Goal: Navigation & Orientation: Find specific page/section

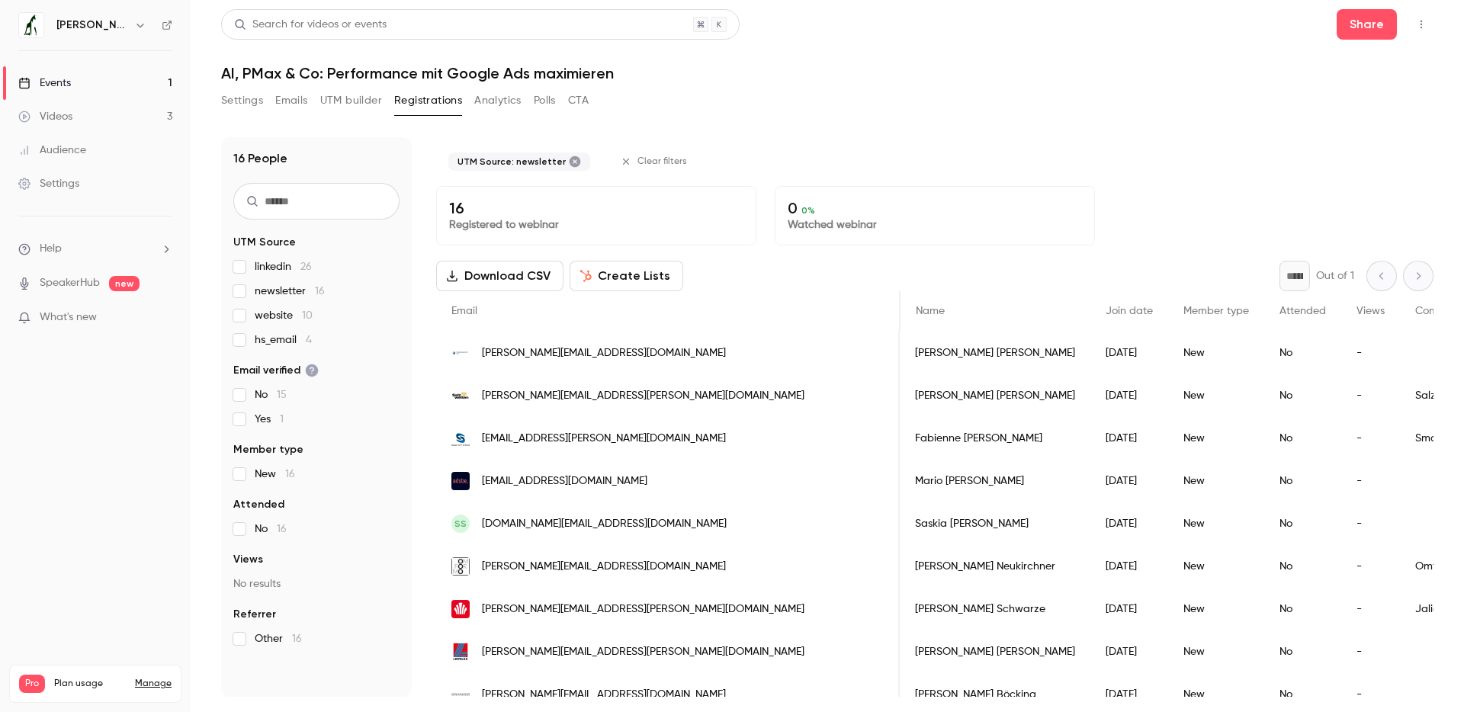
scroll to position [0, 576]
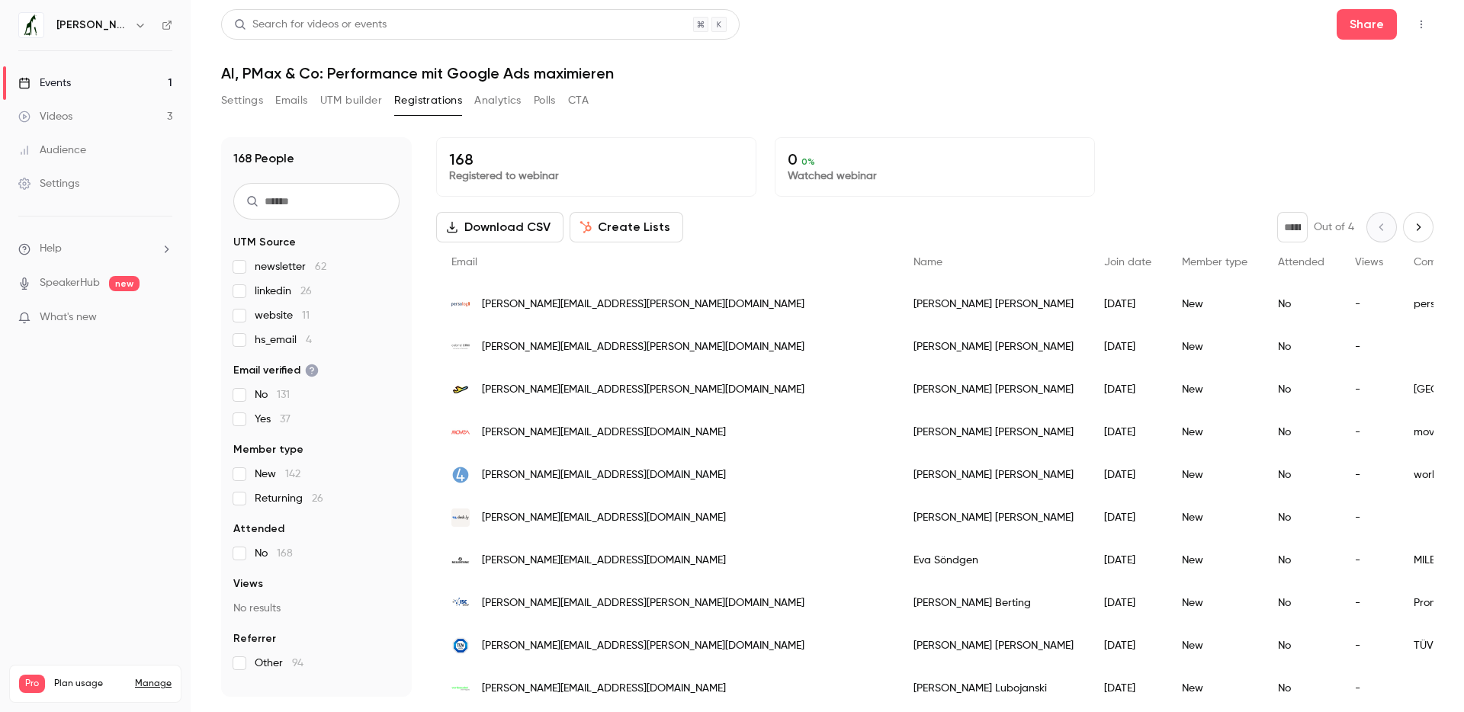
click at [266, 269] on span "newsletter 62" at bounding box center [291, 266] width 72 height 15
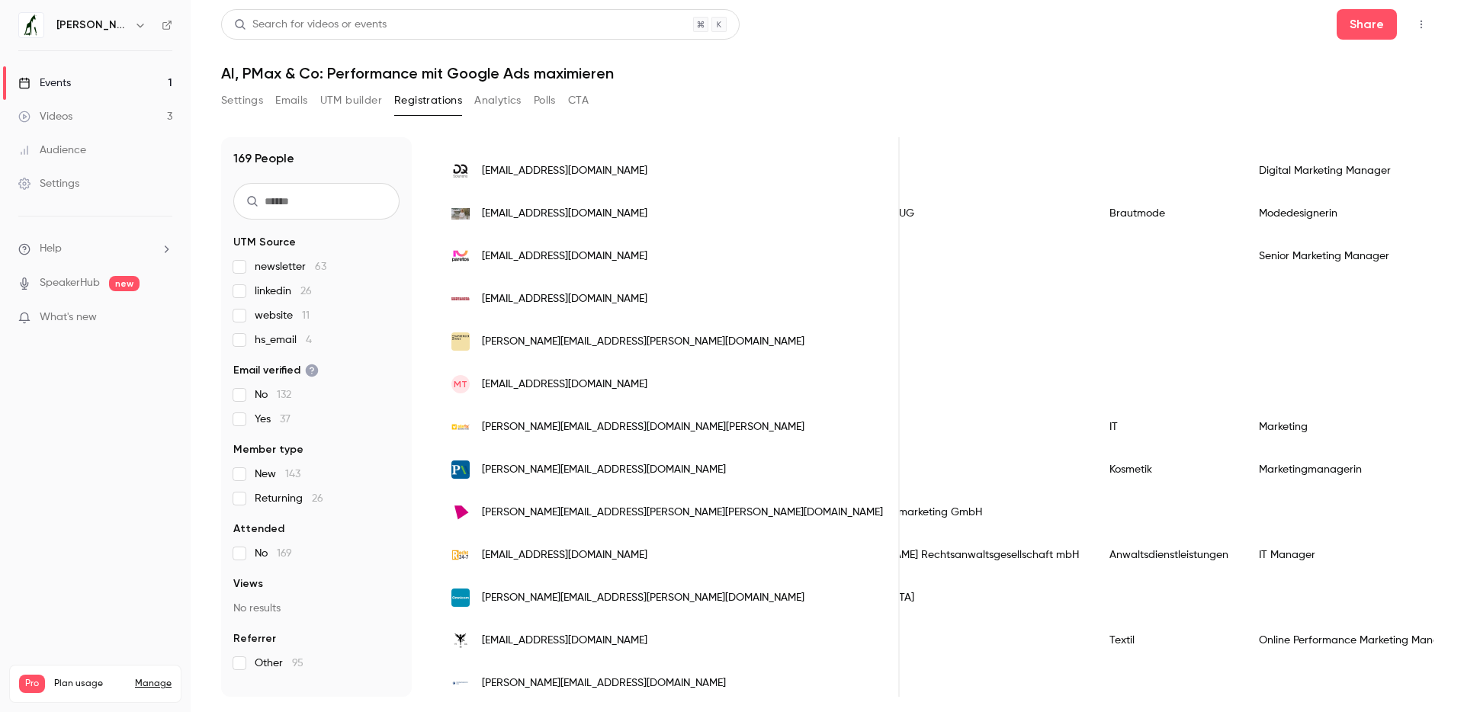
scroll to position [1672, 0]
click at [767, 589] on div "OMD Germany" at bounding box center [930, 596] width 327 height 43
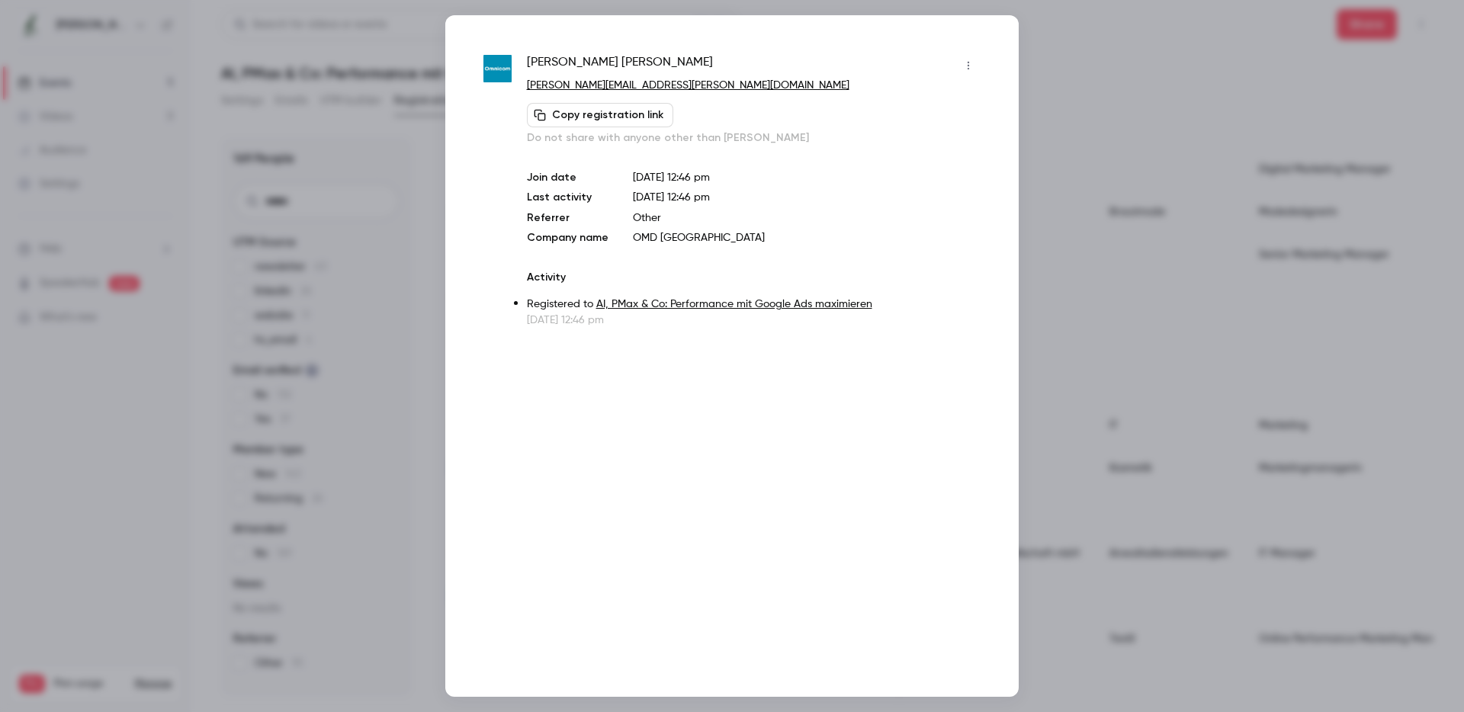
click at [1058, 56] on div at bounding box center [732, 356] width 1464 height 712
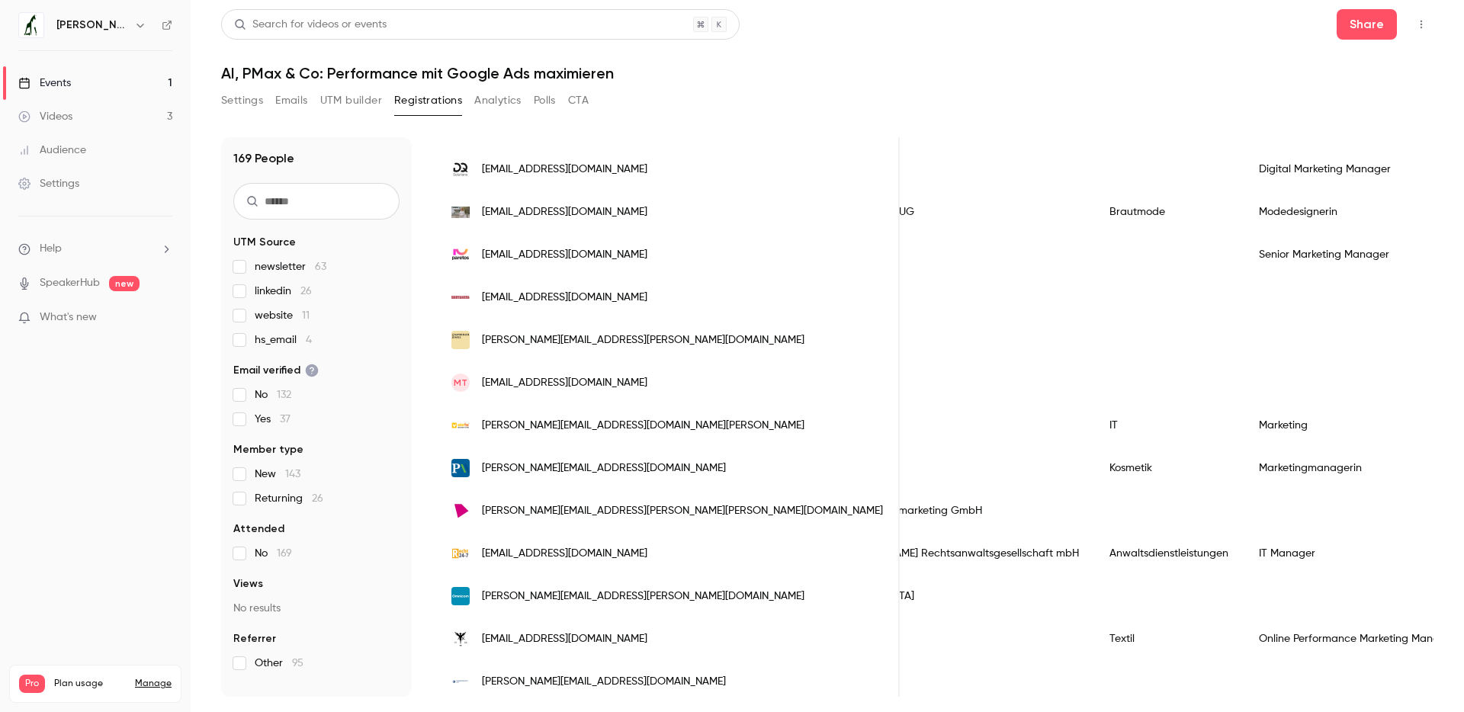
click at [767, 518] on div "puls digital marketing GmbH" at bounding box center [930, 510] width 327 height 43
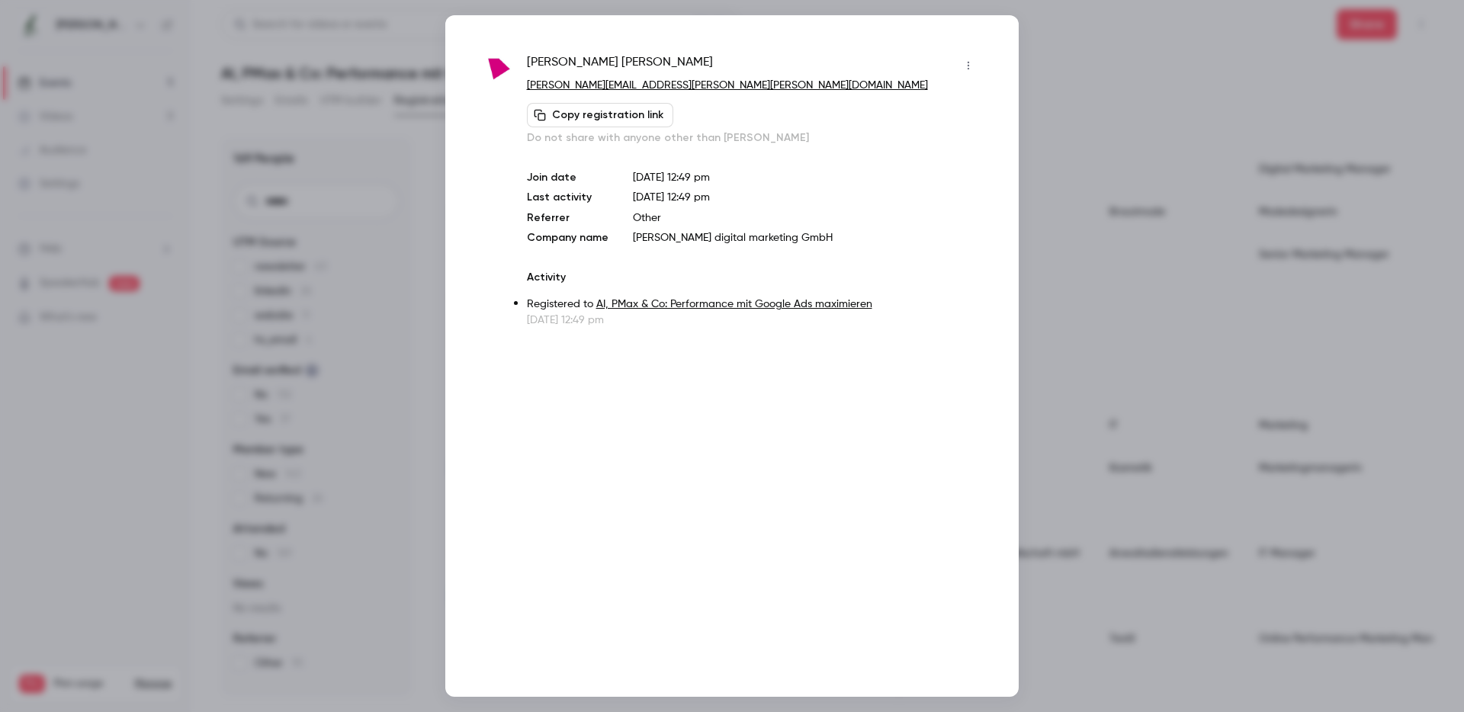
click at [1083, 307] on div at bounding box center [732, 356] width 1464 height 712
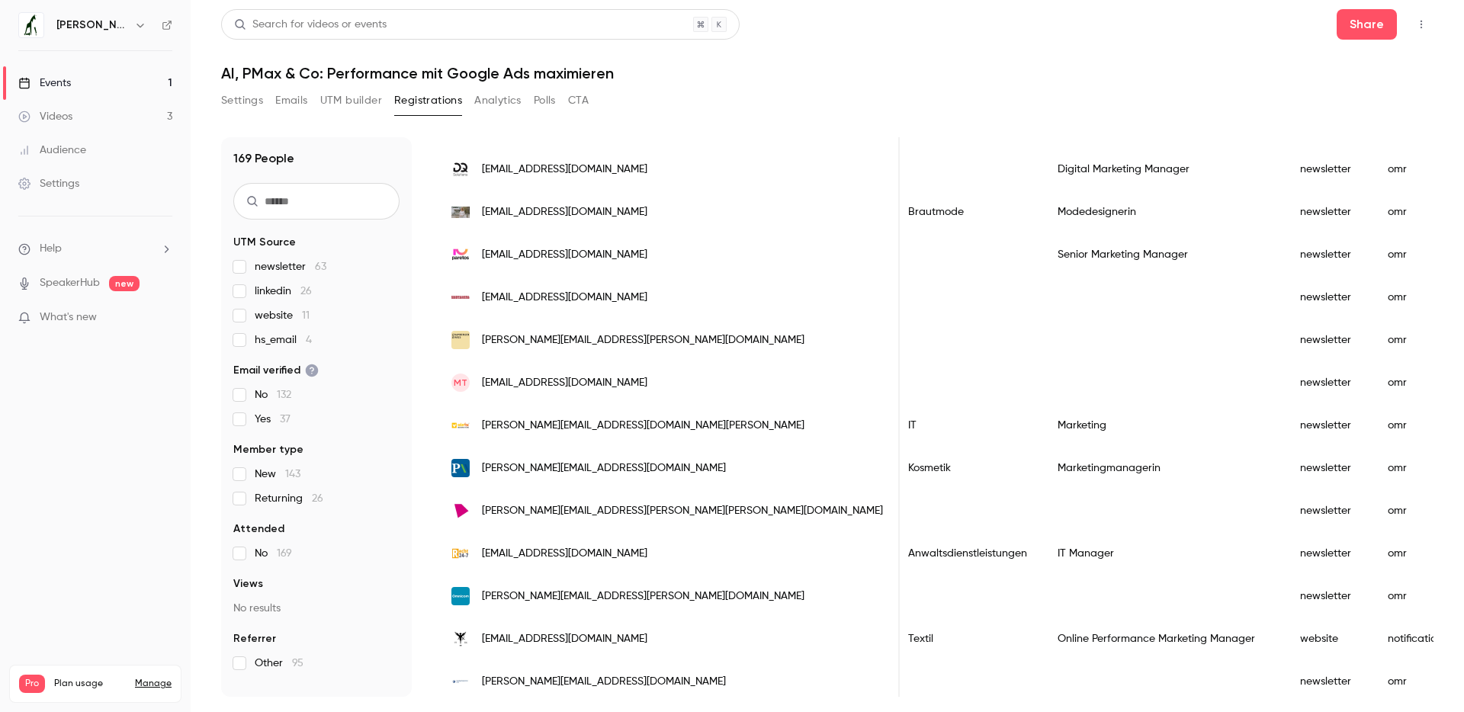
scroll to position [0, 833]
click at [1043, 438] on div "Marketing" at bounding box center [1164, 425] width 242 height 43
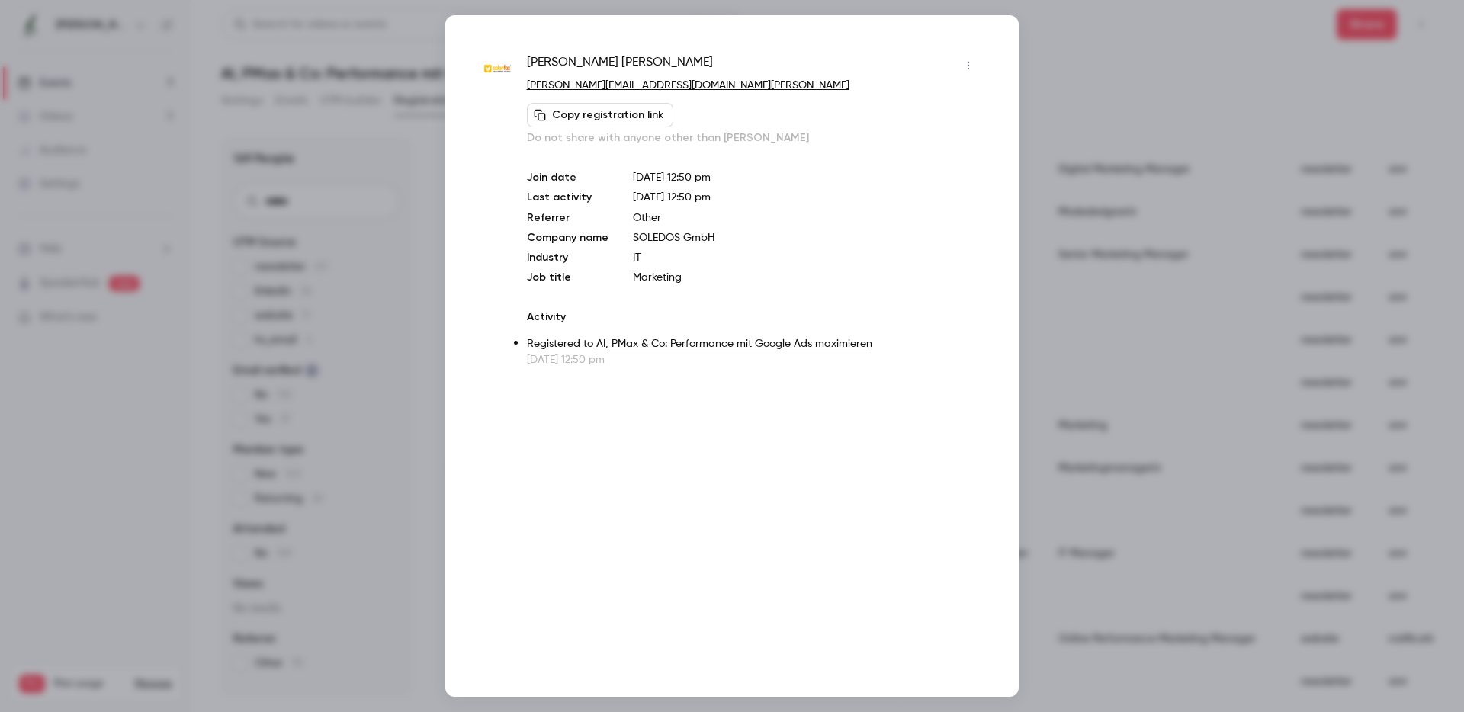
click at [1095, 168] on div at bounding box center [732, 356] width 1464 height 712
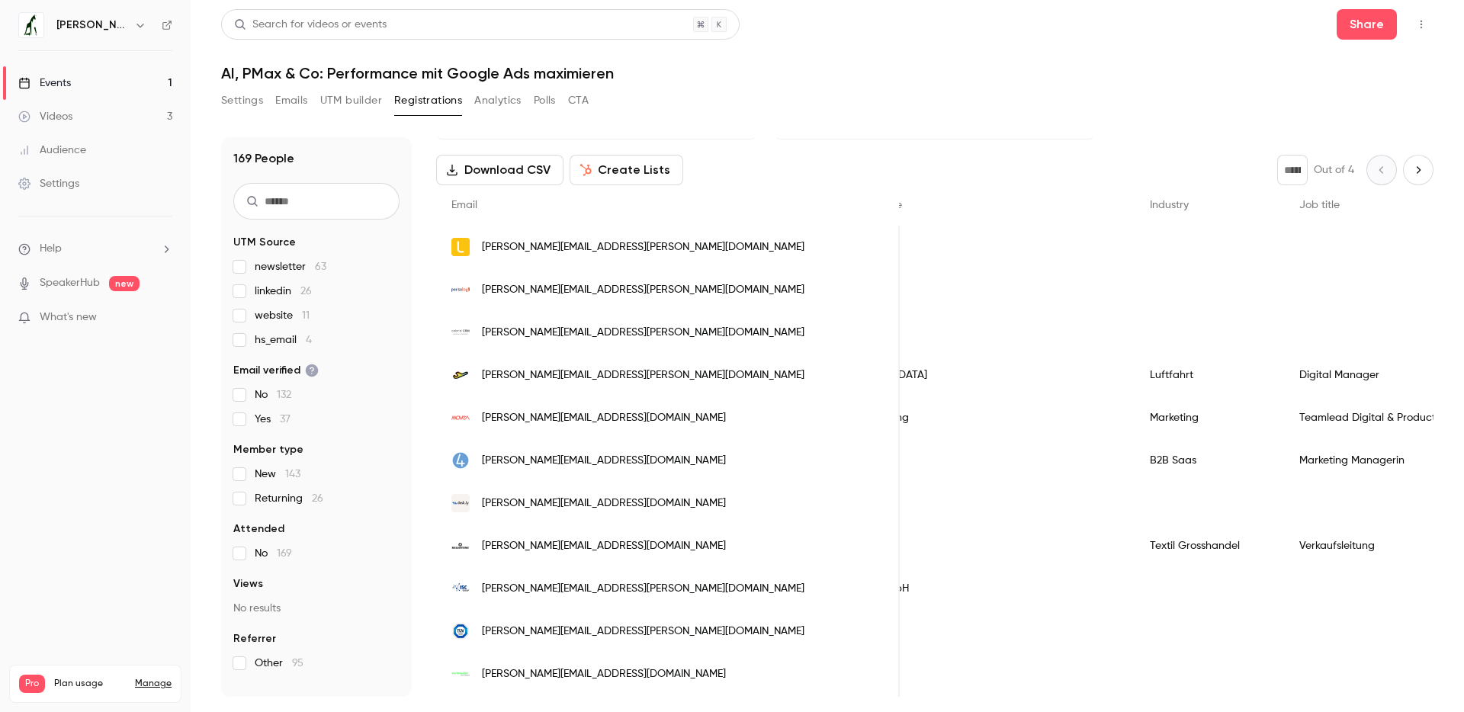
scroll to position [0, 0]
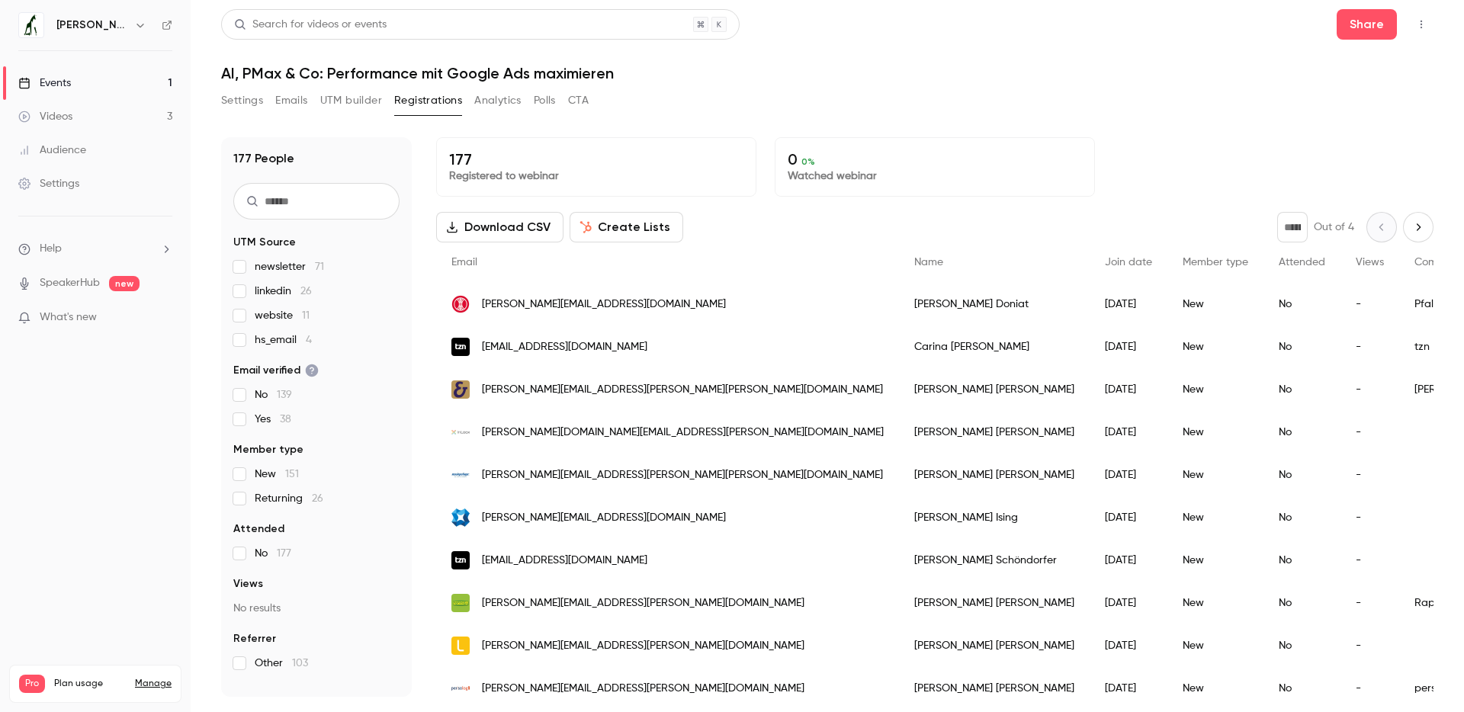
click at [268, 263] on span "newsletter 71" at bounding box center [289, 266] width 69 height 15
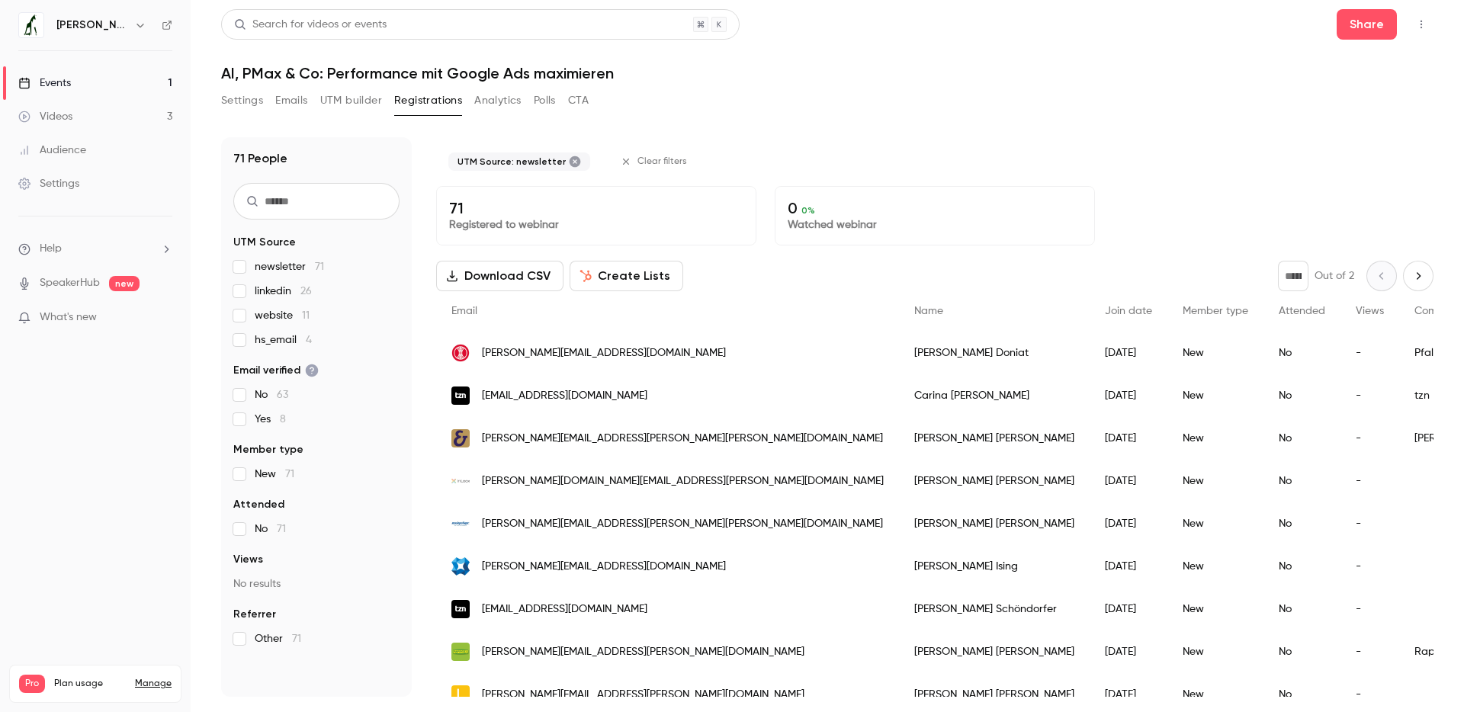
click at [268, 263] on span "newsletter 71" at bounding box center [289, 266] width 69 height 15
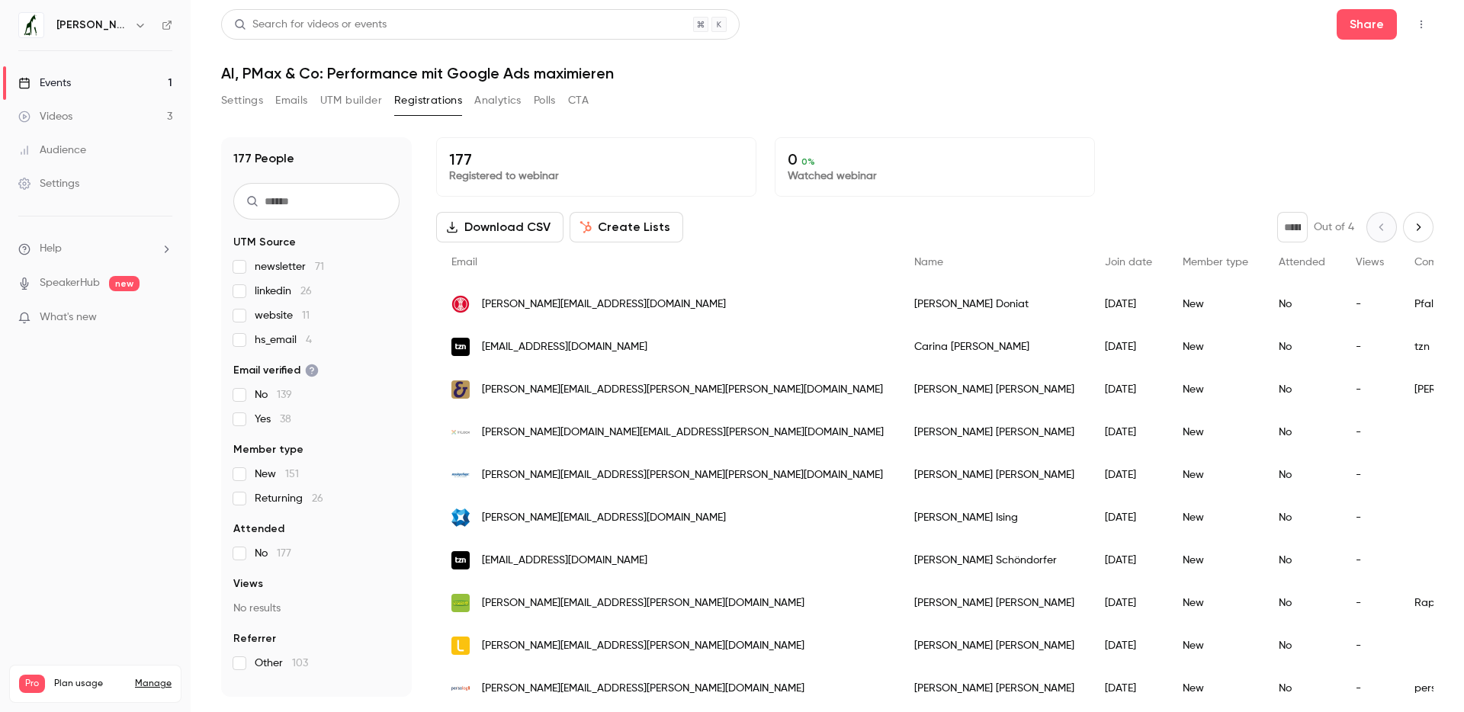
click at [277, 335] on span "hs_email 4" at bounding box center [283, 339] width 57 height 15
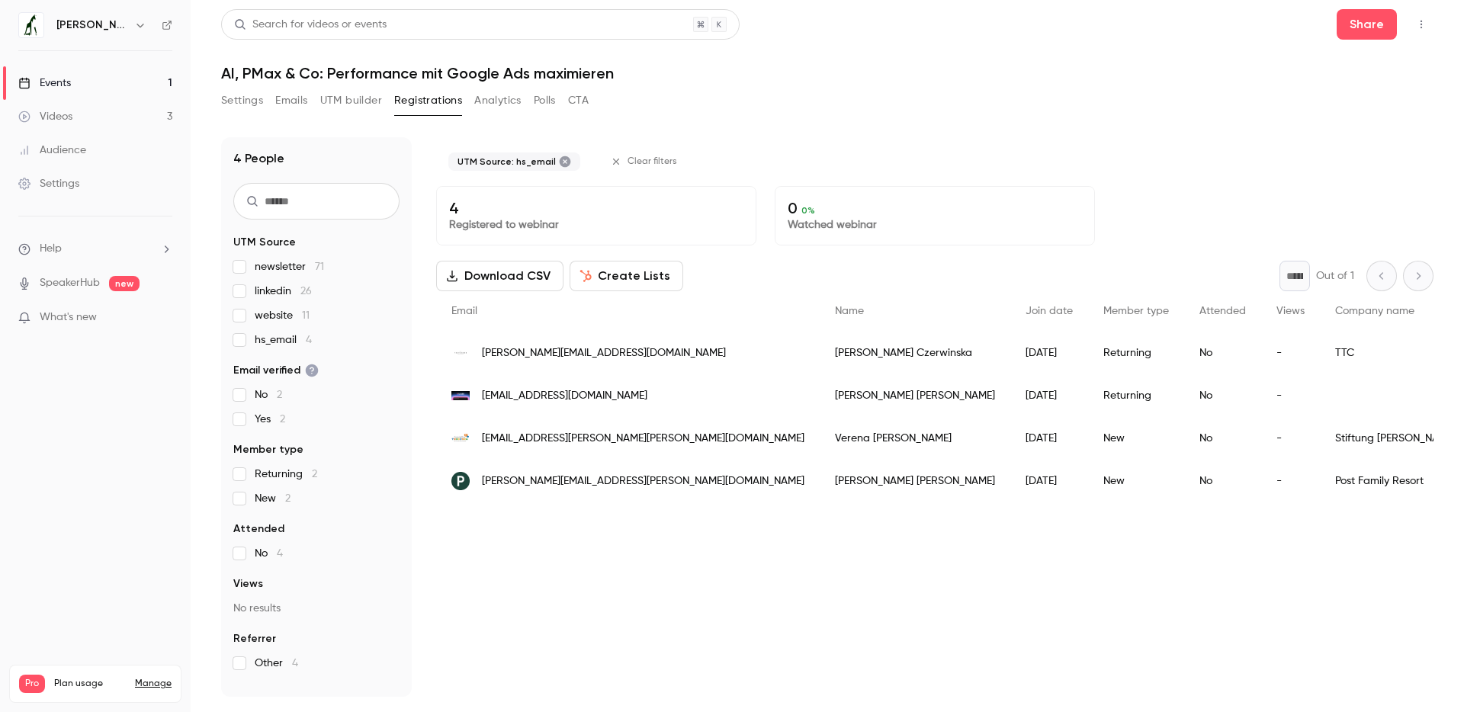
click at [277, 335] on span "hs_email 4" at bounding box center [283, 339] width 57 height 15
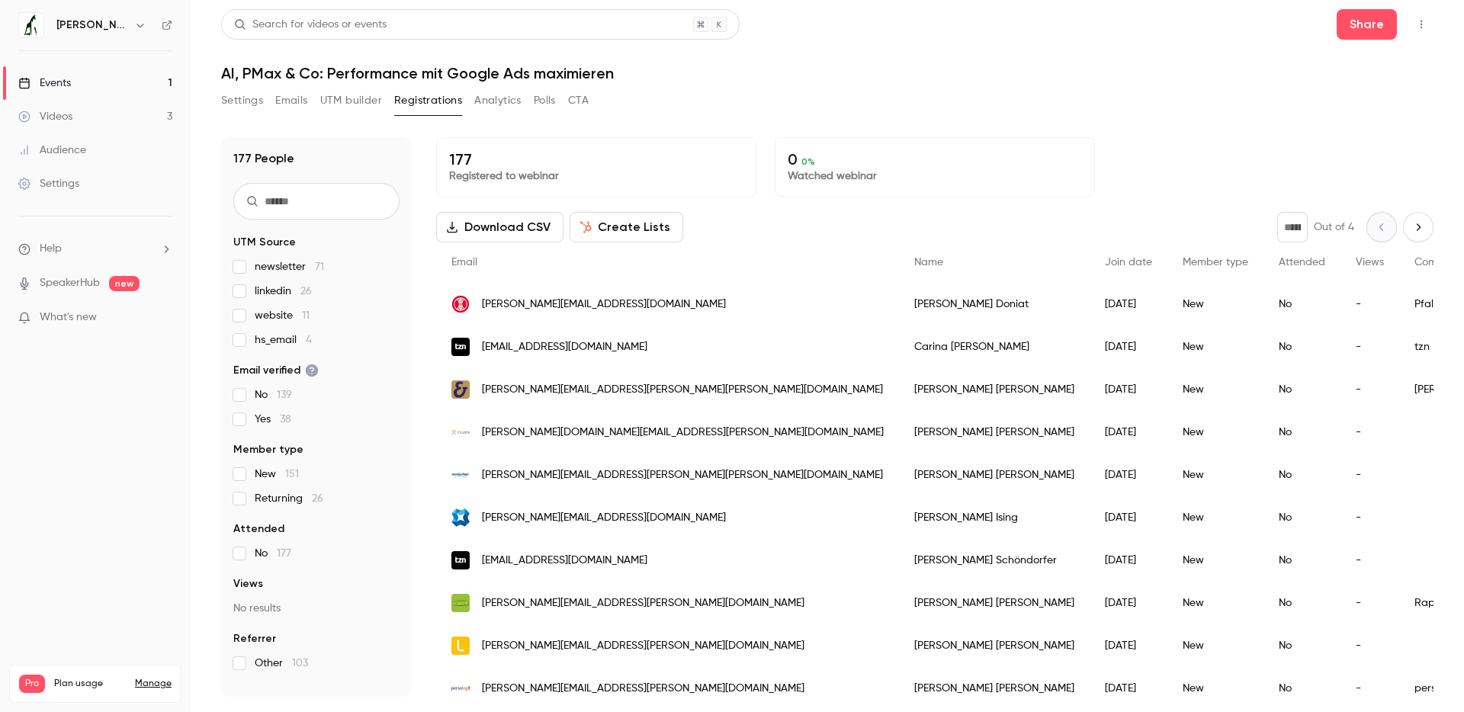
click at [95, 107] on link "Videos 3" at bounding box center [95, 117] width 191 height 34
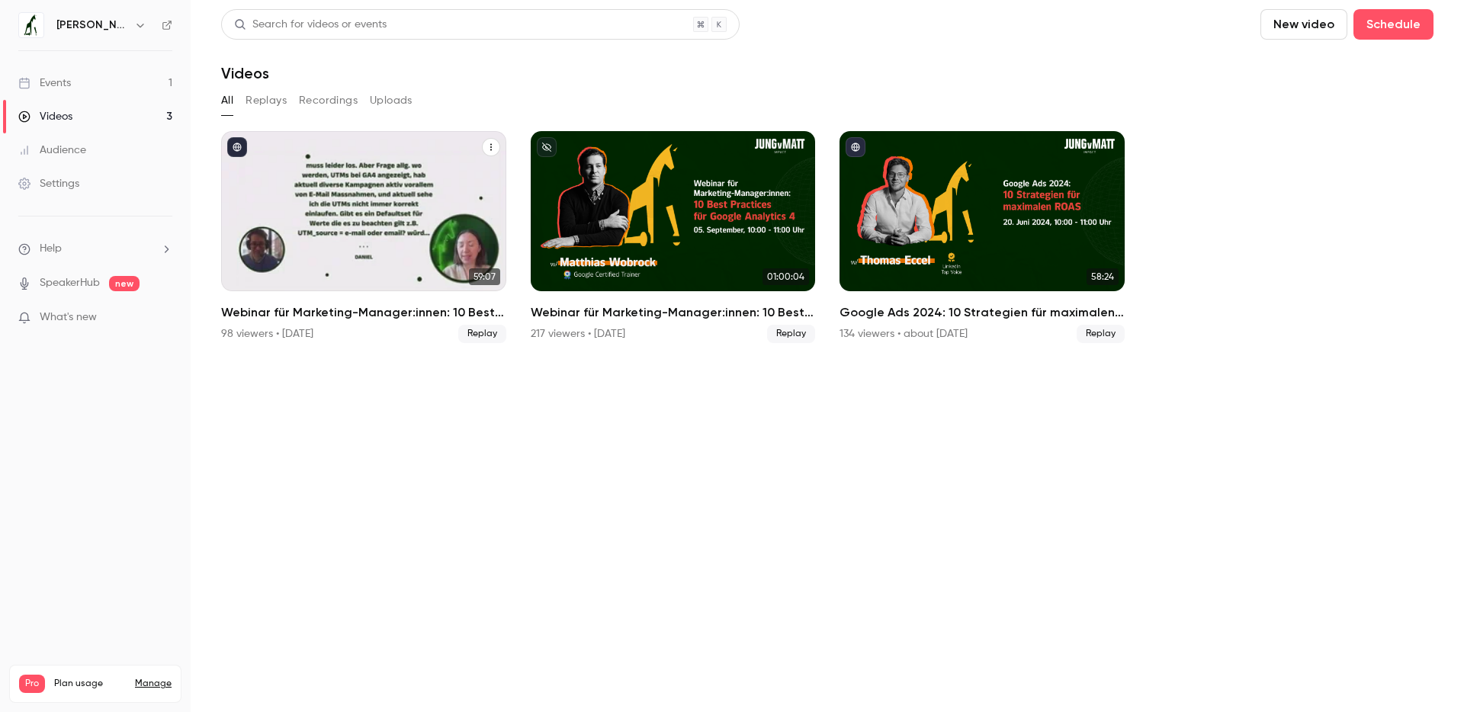
click at [296, 332] on div "98 viewers • [DATE]" at bounding box center [267, 333] width 92 height 15
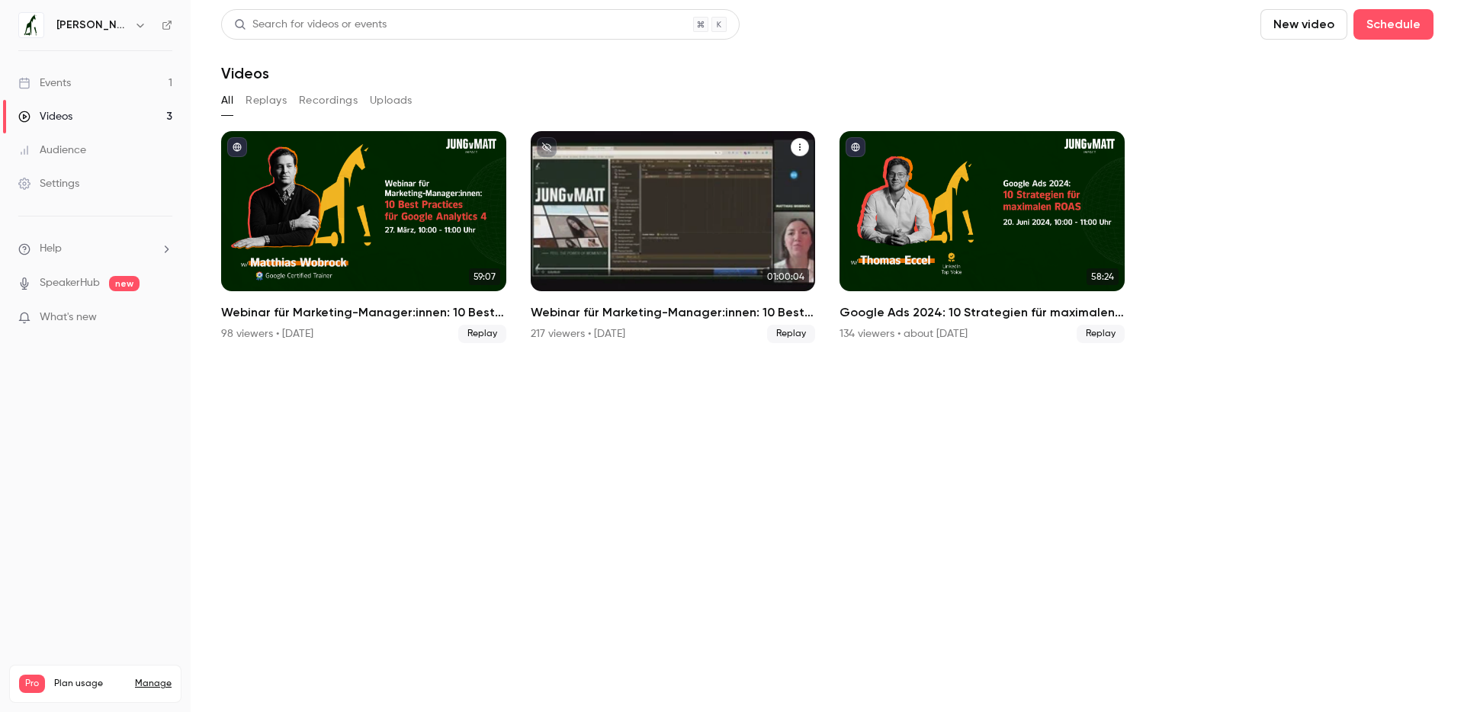
click at [625, 333] on div "217 viewers • [DATE]" at bounding box center [578, 333] width 95 height 15
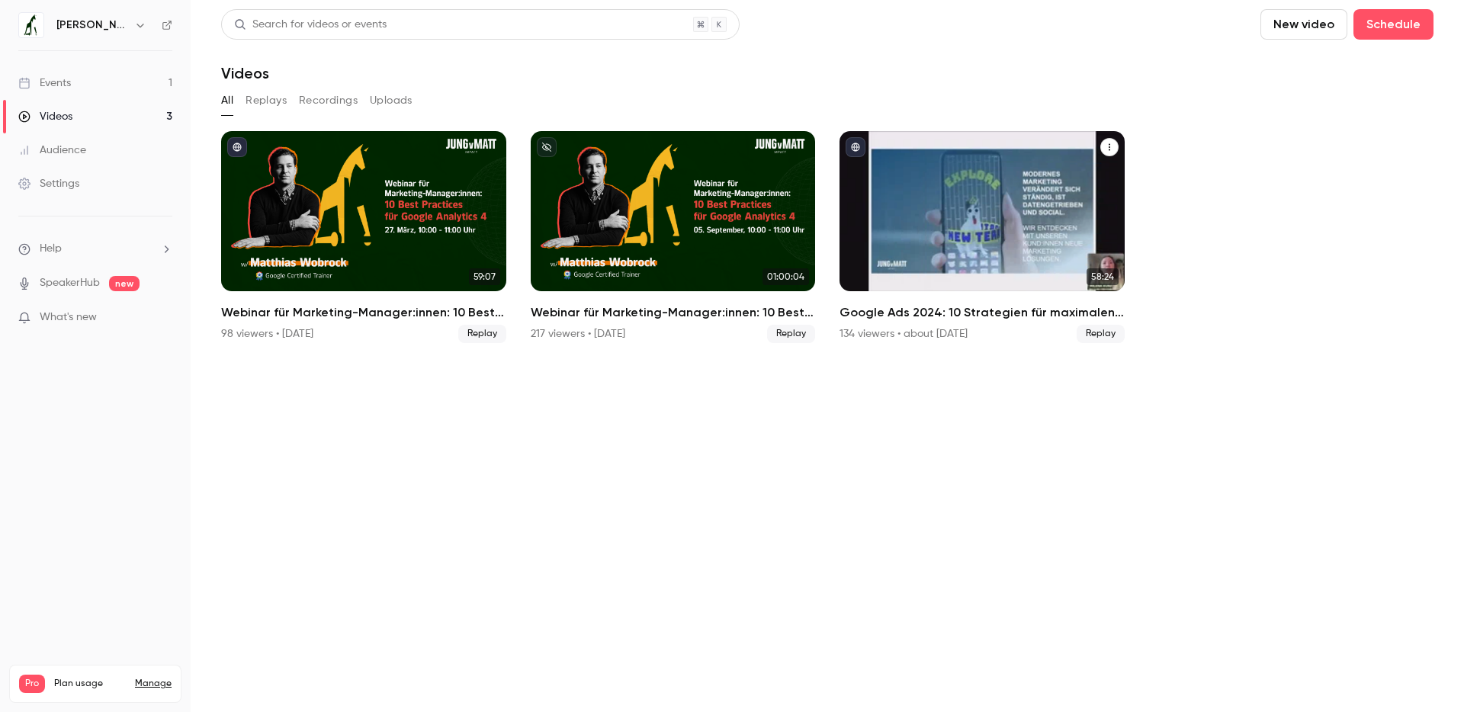
click at [925, 335] on div "134 viewers • about [DATE]" at bounding box center [903, 333] width 128 height 15
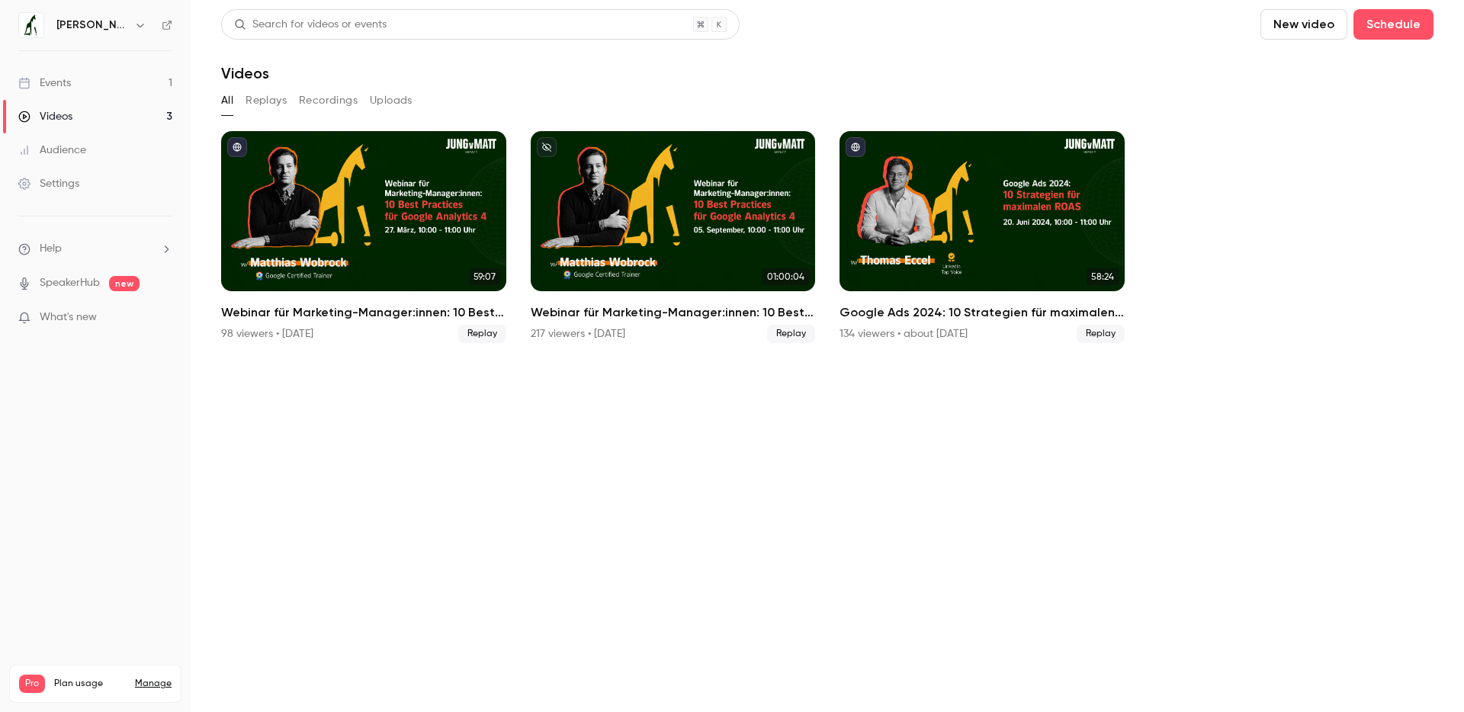
click at [60, 82] on div "Events" at bounding box center [44, 82] width 53 height 15
